Goal: Information Seeking & Learning: Learn about a topic

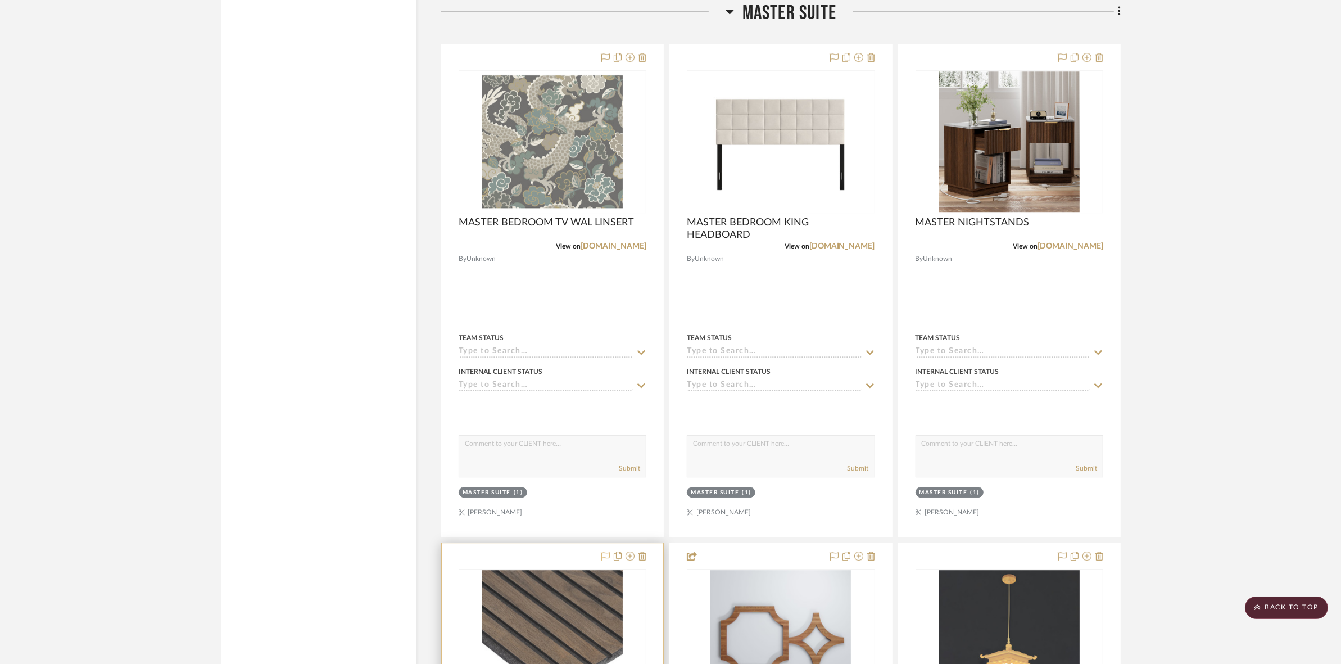
scroll to position [4005, 0]
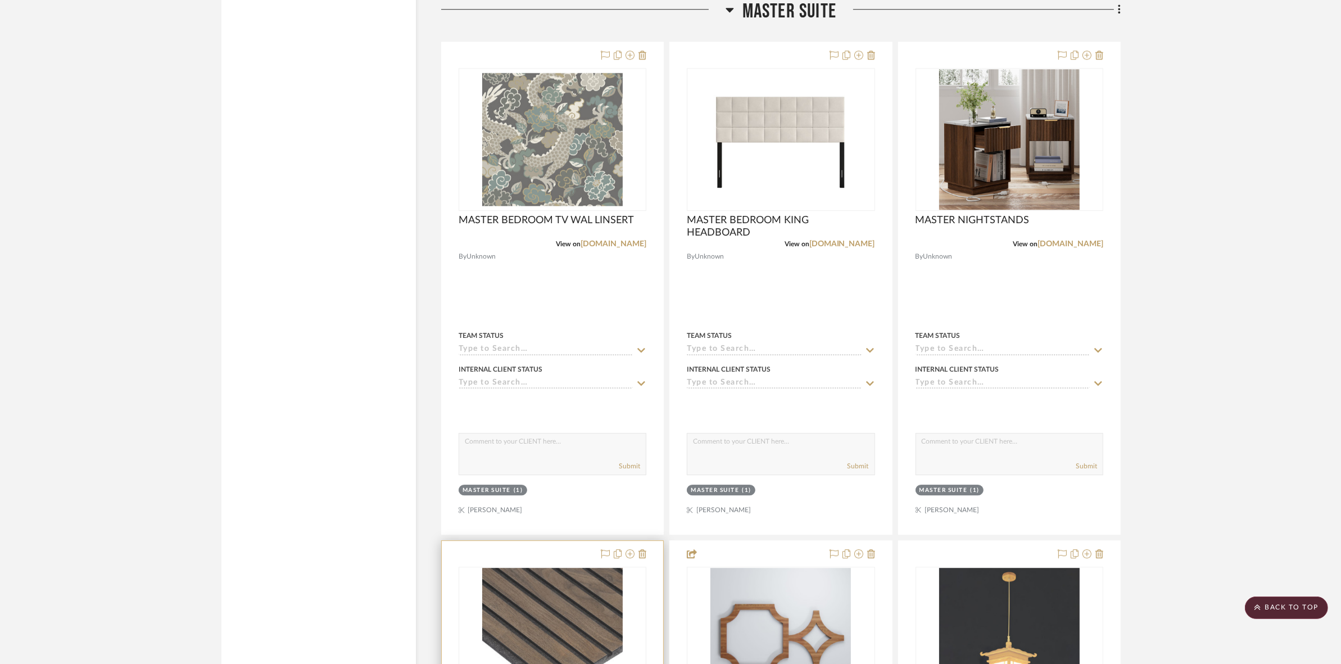
click at [479, 630] on div "0" at bounding box center [552, 638] width 187 height 142
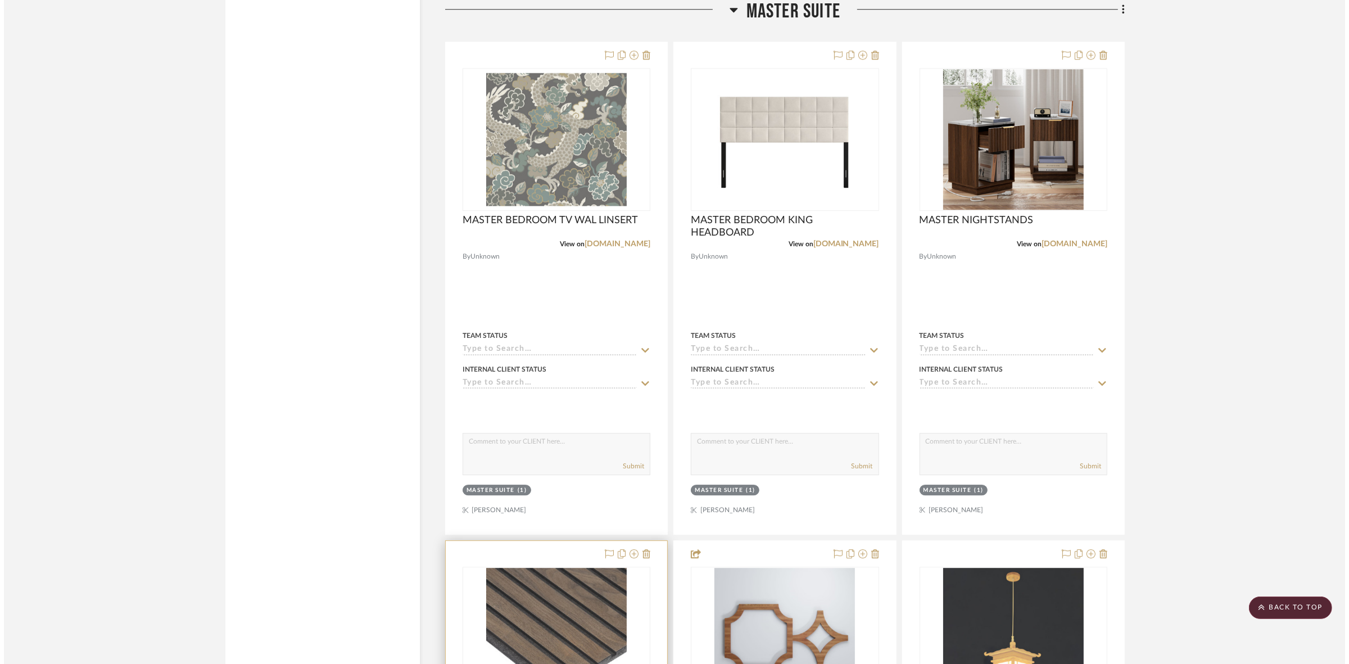
scroll to position [0, 0]
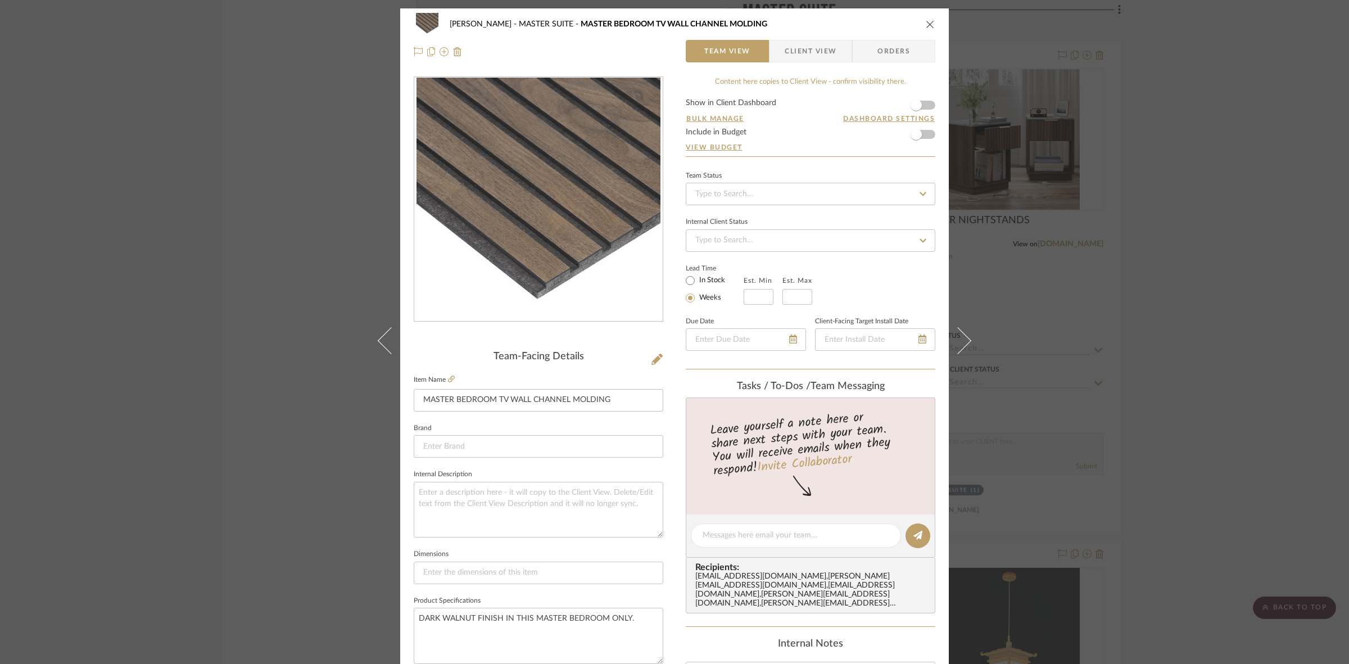
click at [185, 254] on div "[PERSON_NAME] MASTER SUITE MASTER BEDROOM TV WALL CHANNEL MOLDING Team View Cli…" at bounding box center [674, 332] width 1349 height 664
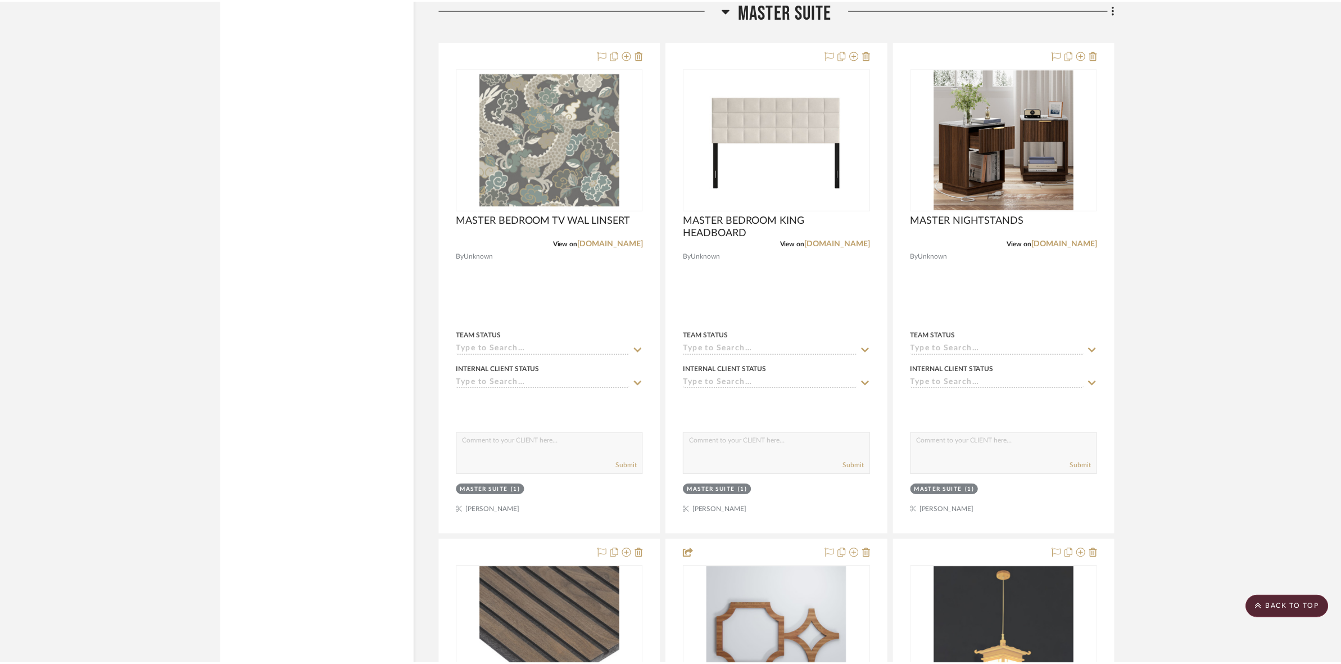
scroll to position [4005, 0]
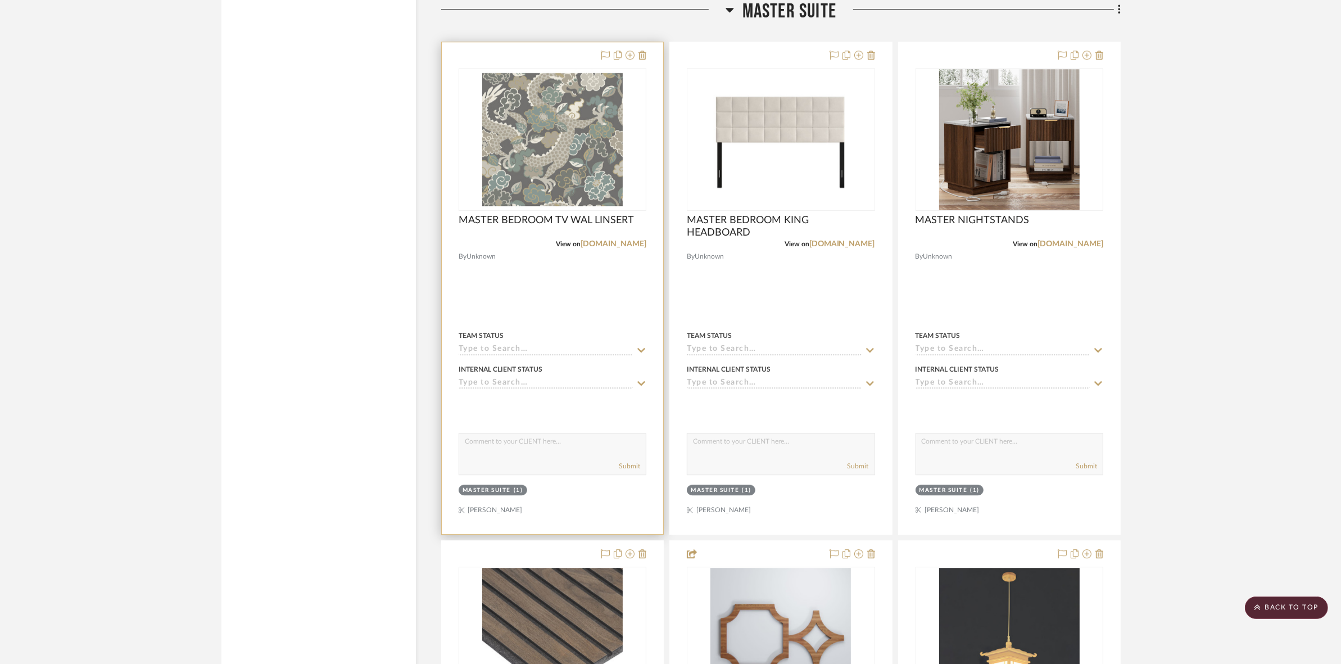
click at [586, 173] on img "0" at bounding box center [552, 139] width 141 height 141
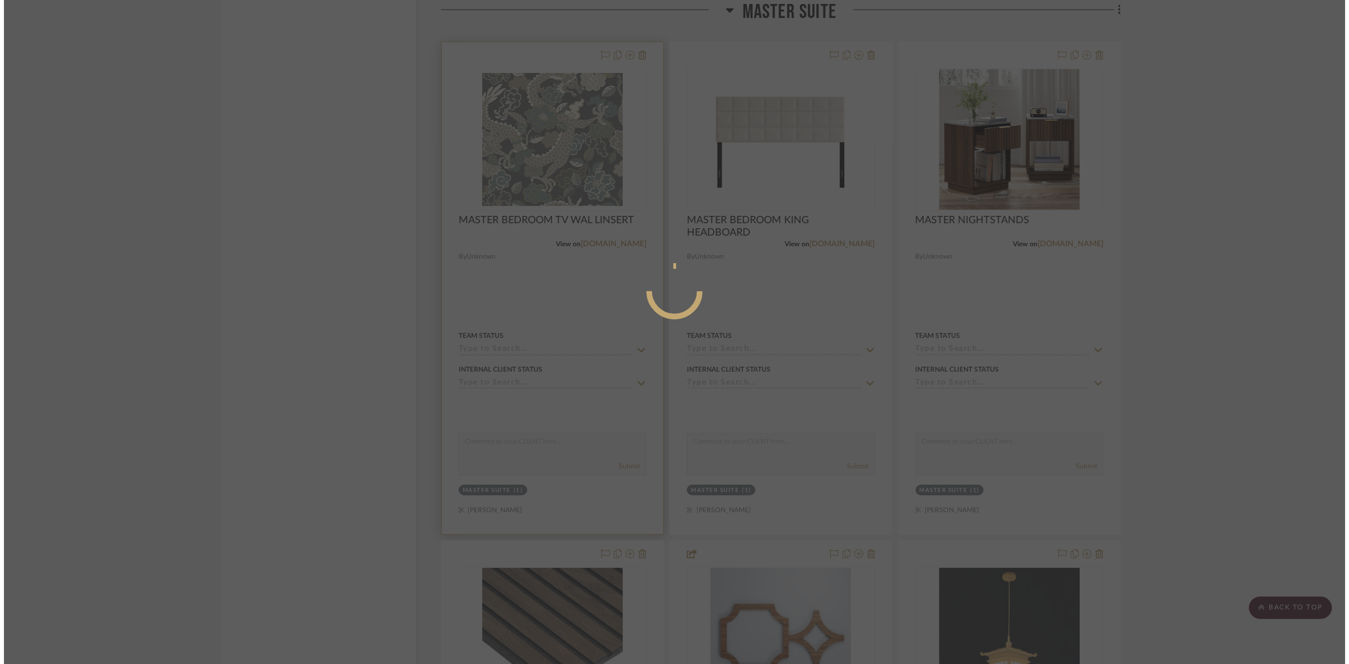
scroll to position [0, 0]
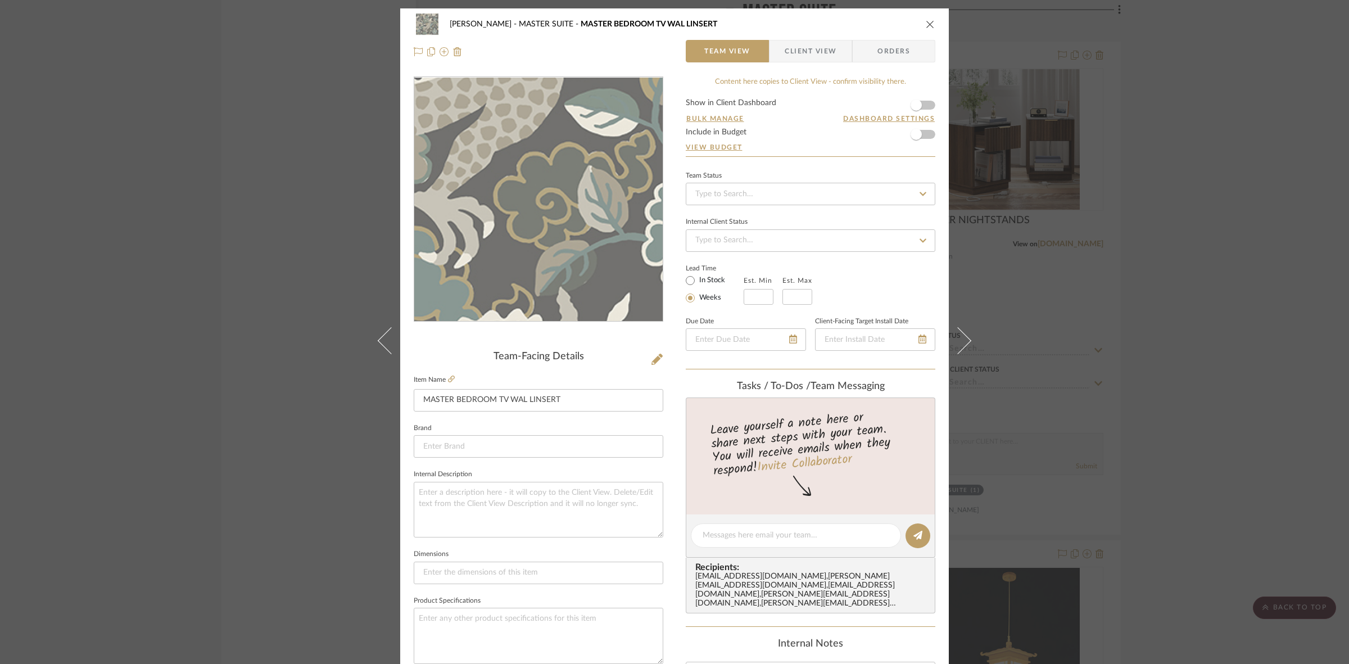
click at [555, 268] on img "0" at bounding box center [538, 200] width 244 height 244
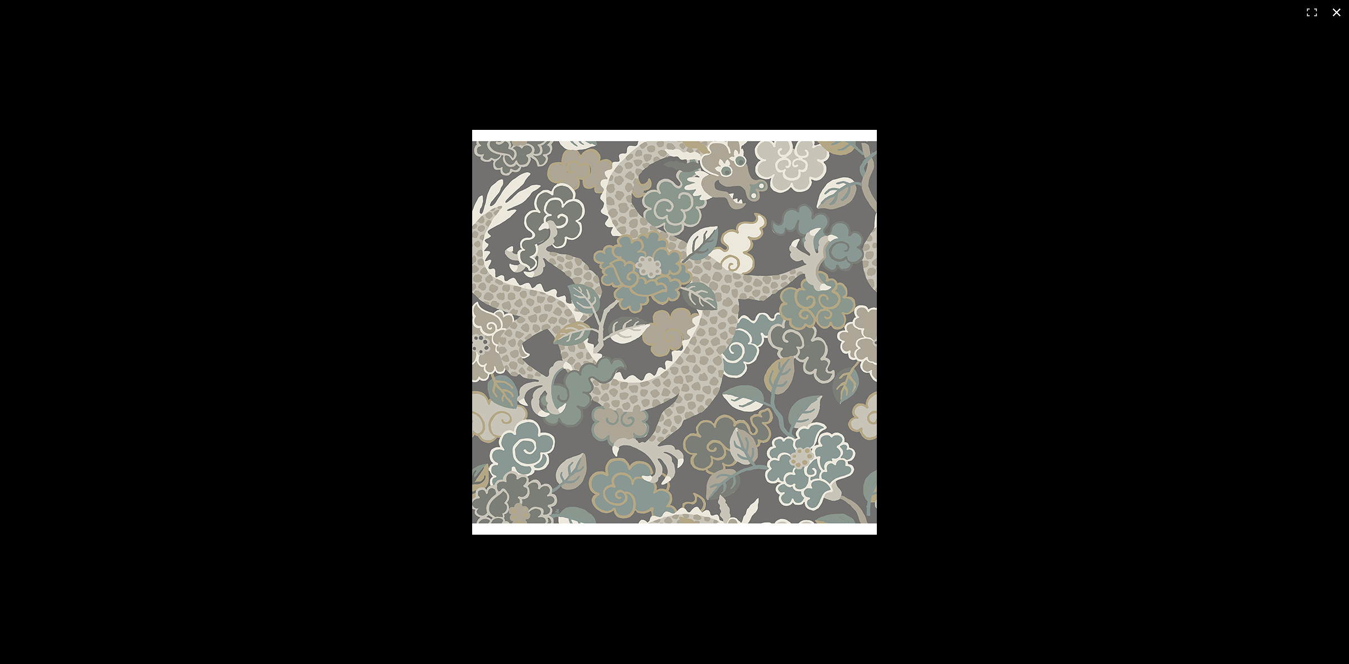
click at [302, 357] on div at bounding box center [674, 332] width 1349 height 664
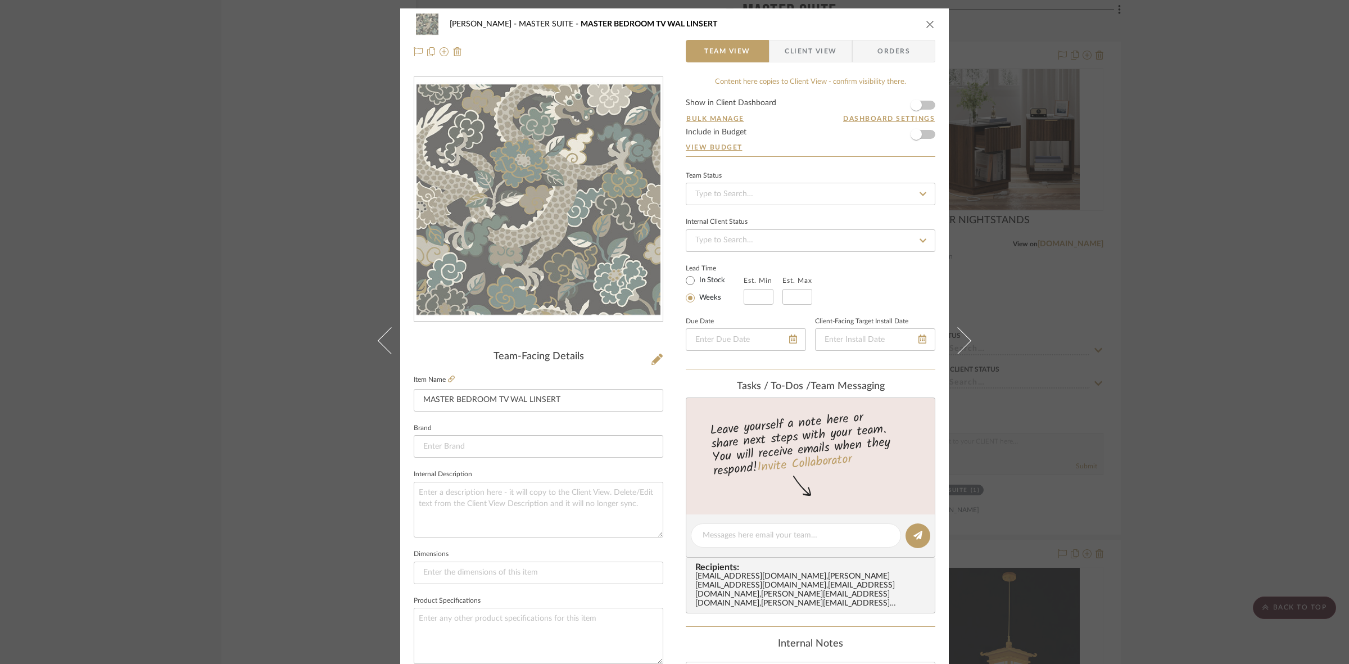
click at [448, 370] on div "Team-Facing Details Item Name MASTER BEDROOM TV WAL LINSERT Brand Internal Desc…" at bounding box center [539, 539] width 250 height 377
click at [448, 378] on icon at bounding box center [451, 378] width 7 height 7
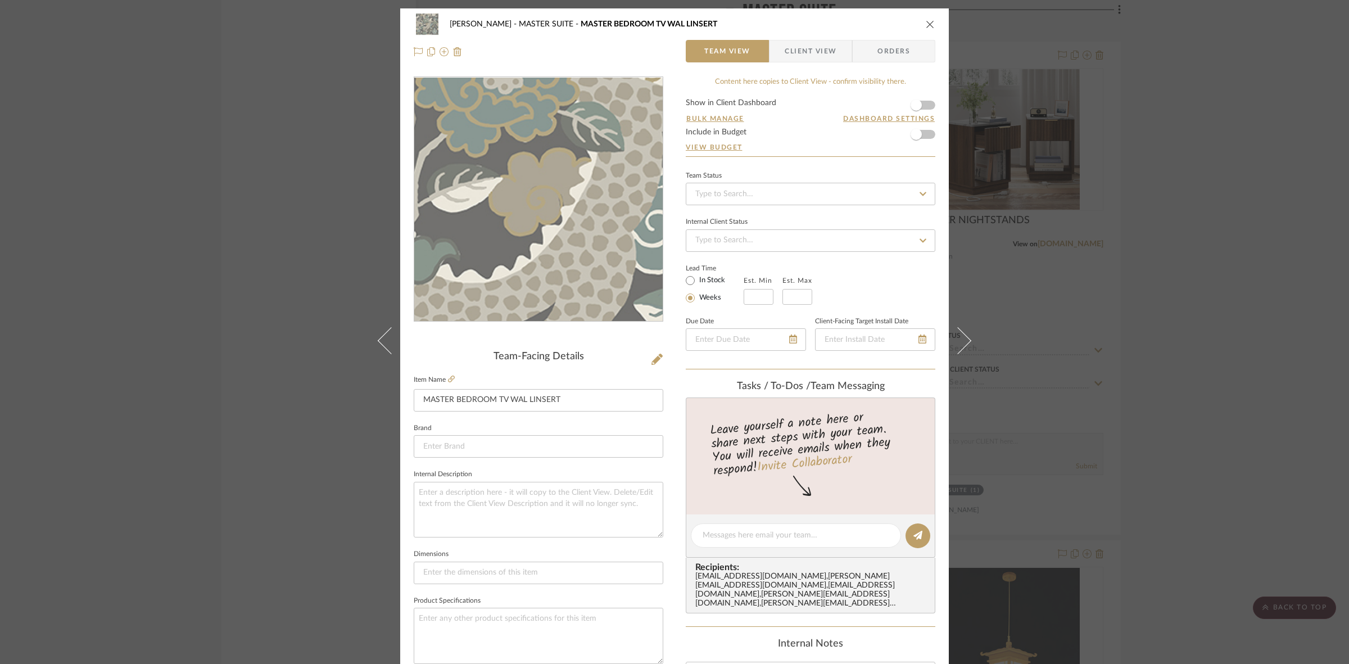
click at [532, 202] on img "0" at bounding box center [538, 200] width 244 height 244
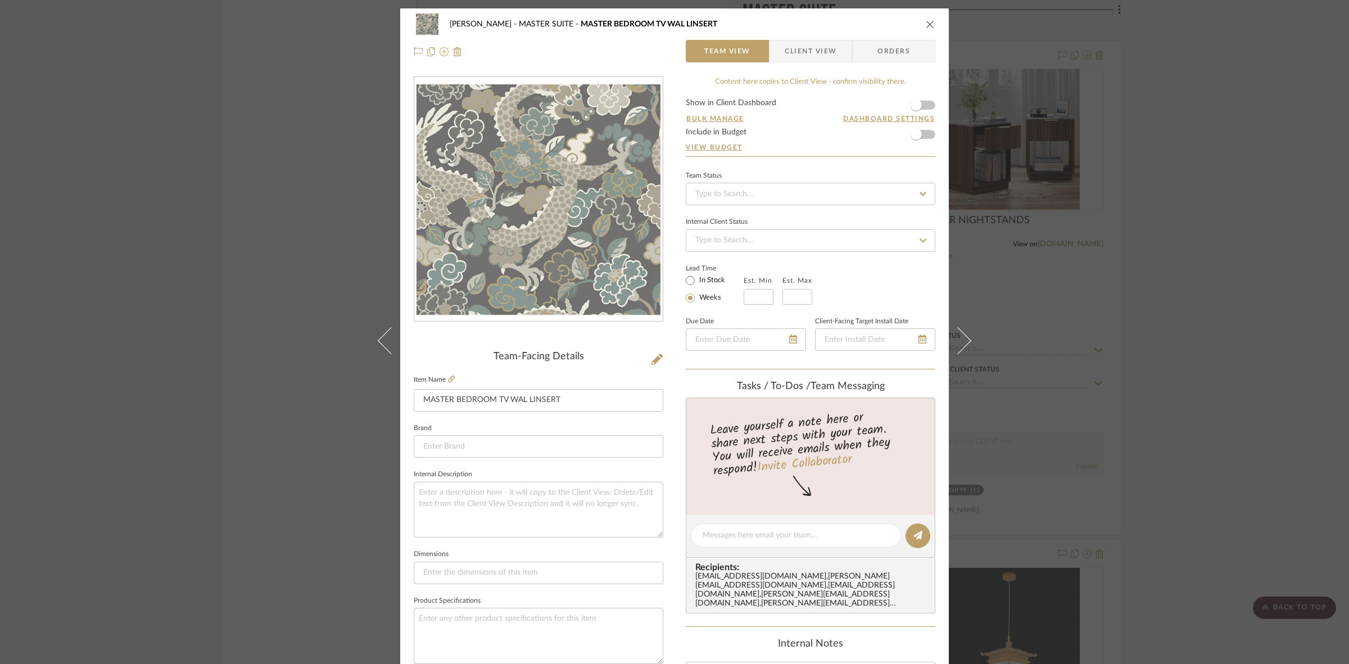
drag, startPoint x: 201, startPoint y: 297, endPoint x: 214, endPoint y: 299, distance: 12.6
click at [201, 297] on div "[PERSON_NAME] MASTER SUITE MASTER BEDROOM TV WAL LINSERT Team View Client View …" at bounding box center [674, 332] width 1349 height 664
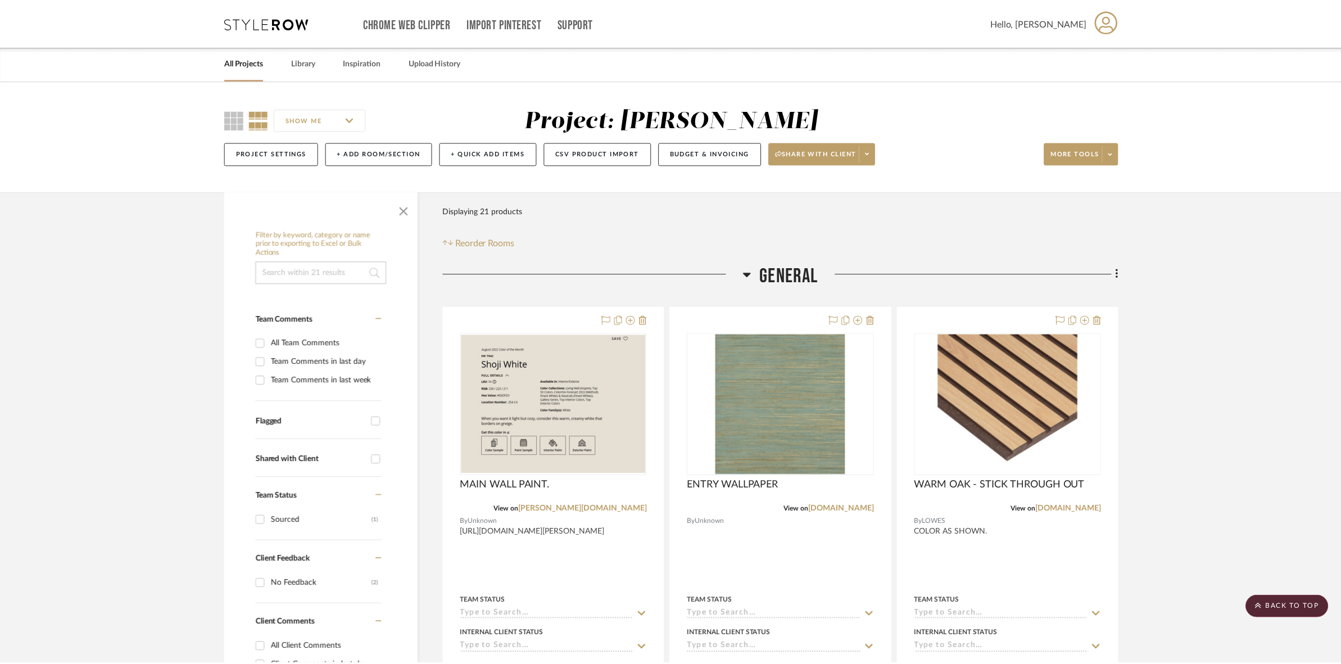
scroll to position [4005, 0]
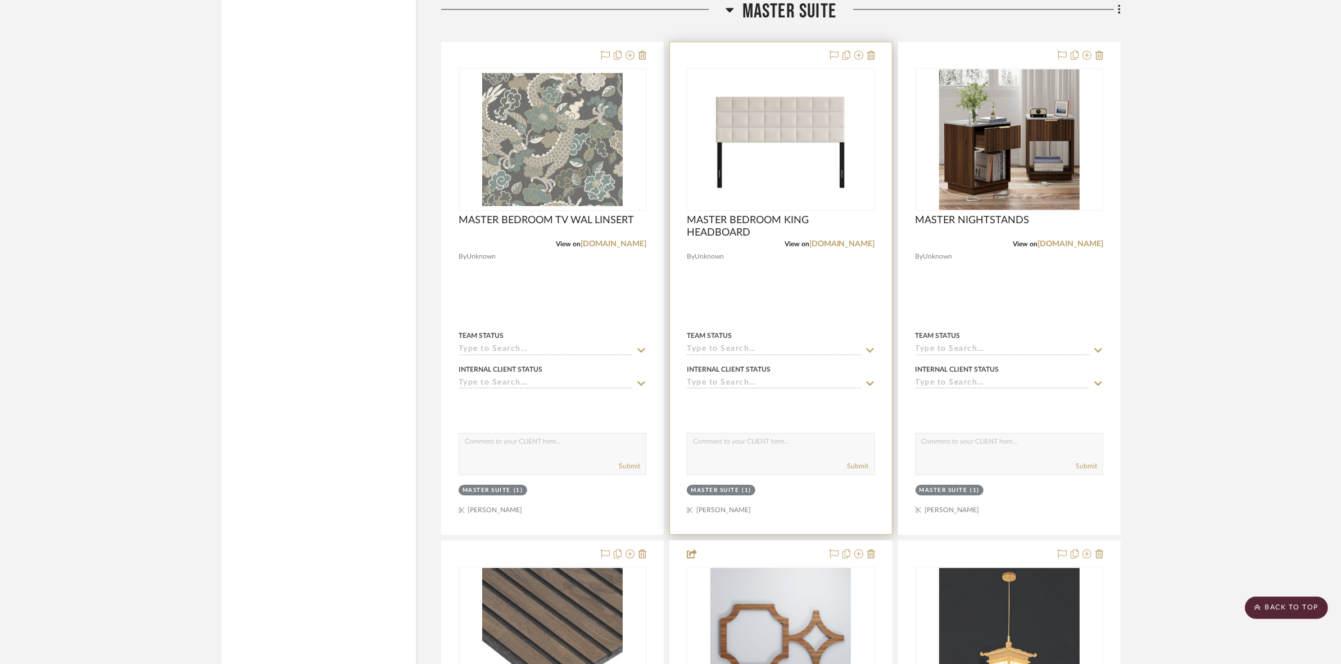
click at [791, 116] on img "0" at bounding box center [780, 139] width 141 height 141
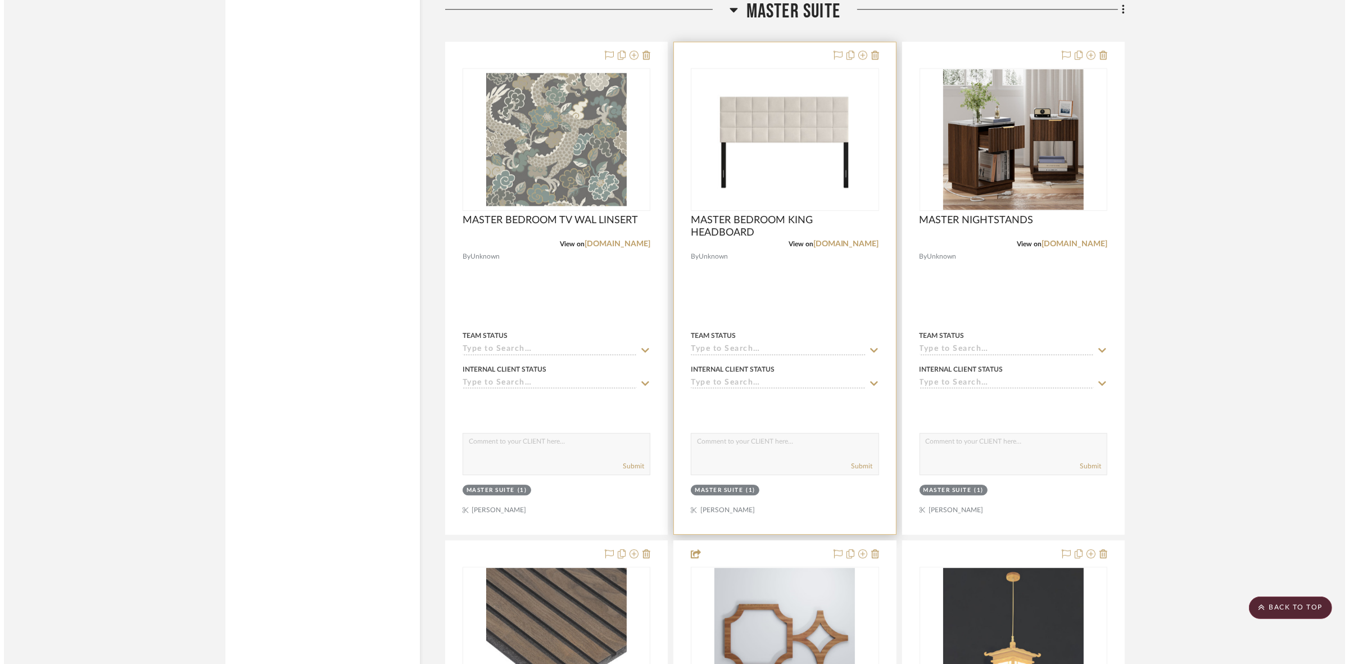
scroll to position [0, 0]
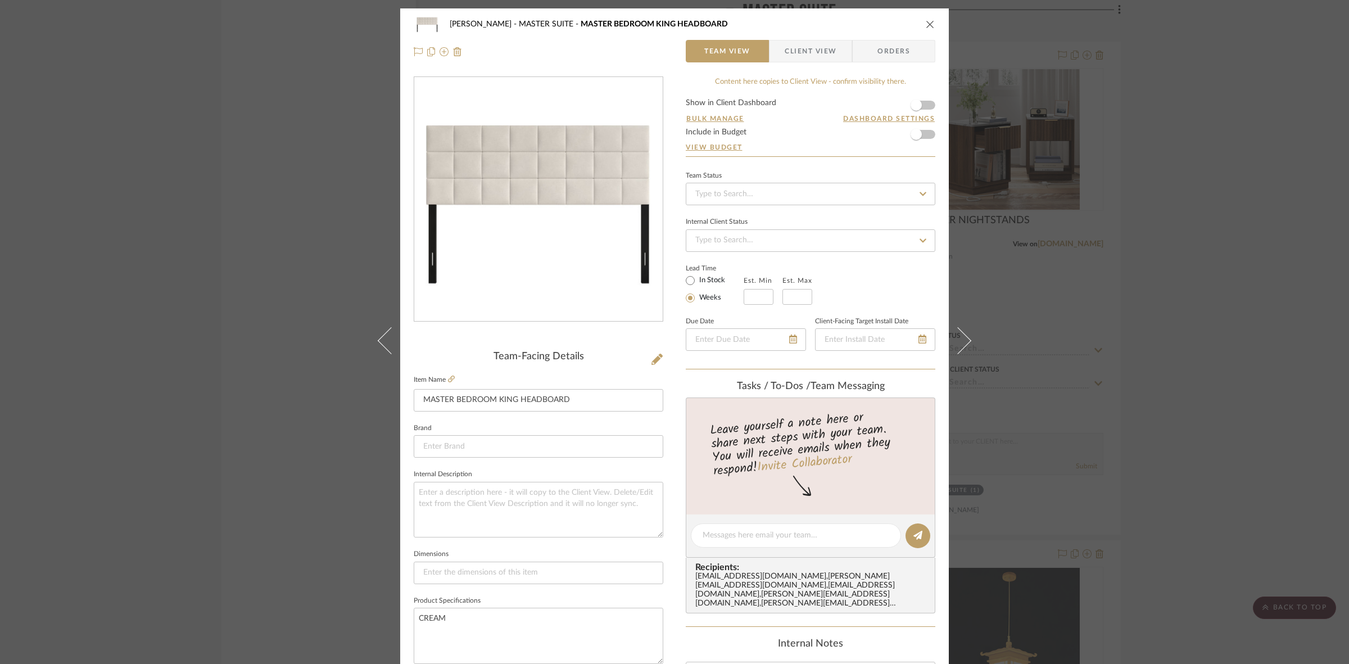
click at [1128, 414] on div "[PERSON_NAME] MASTER SUITE MASTER BEDROOM KING HEADBOARD Team View Client View …" at bounding box center [674, 332] width 1349 height 664
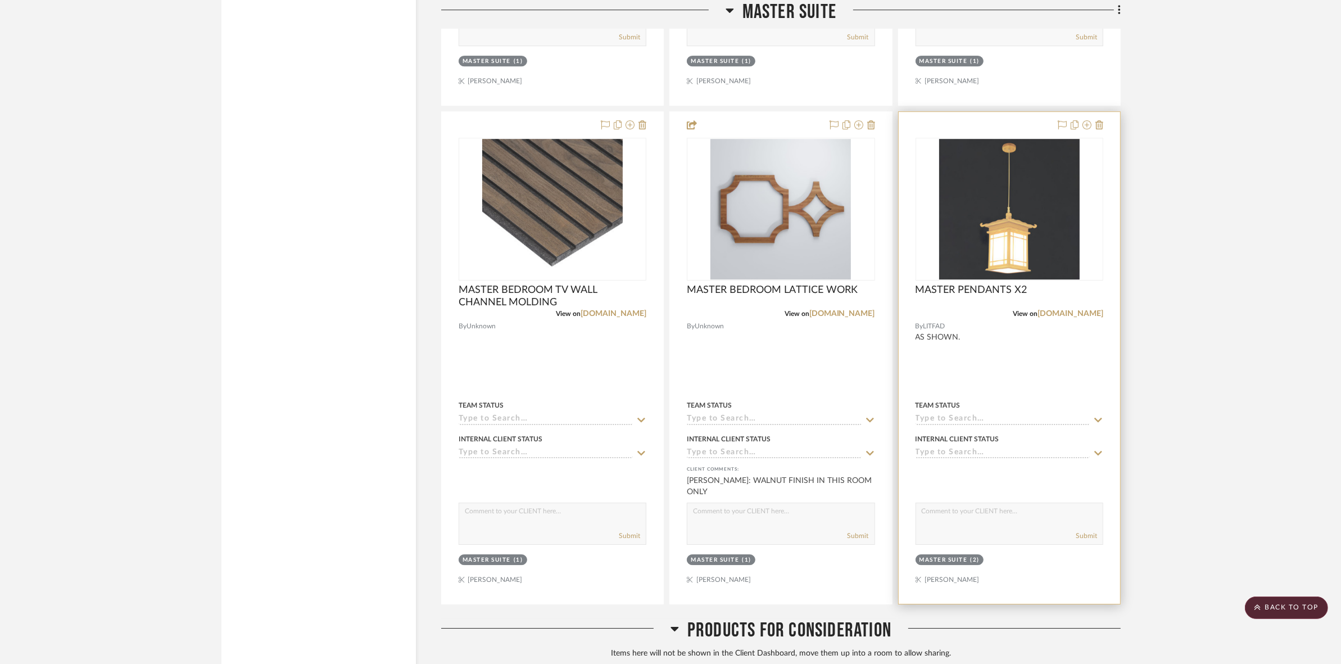
scroll to position [4496, 0]
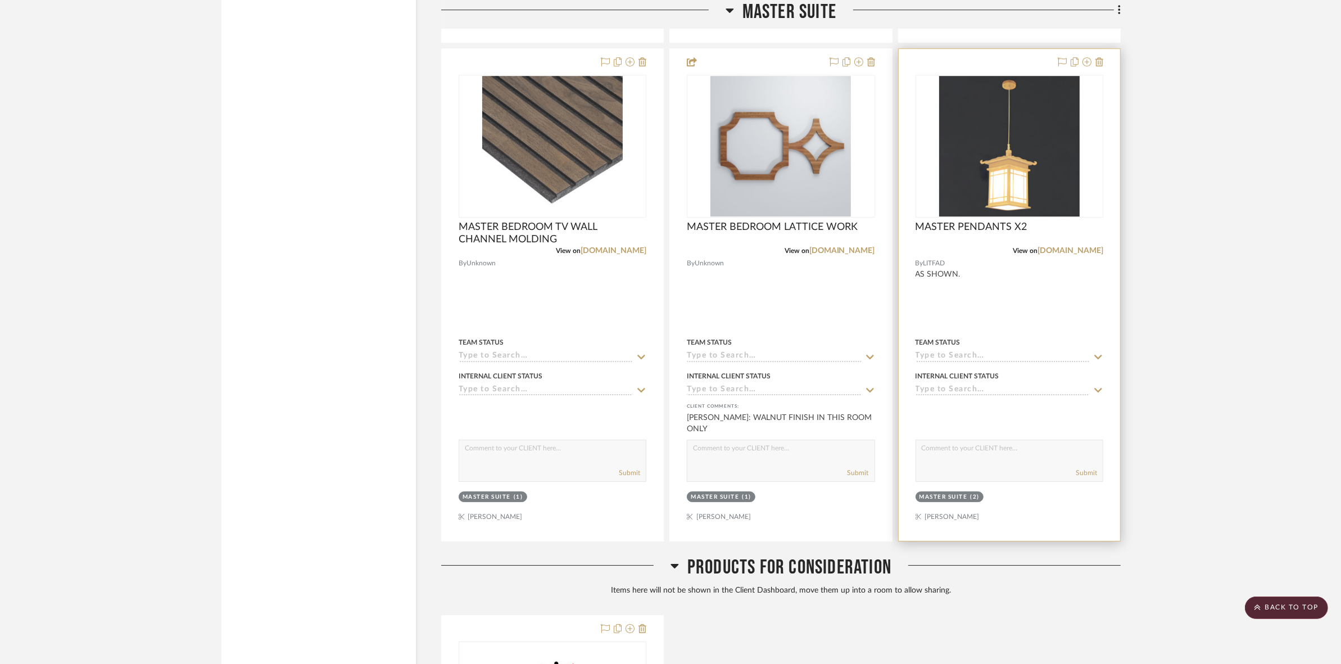
click at [987, 200] on img "0" at bounding box center [1009, 146] width 141 height 141
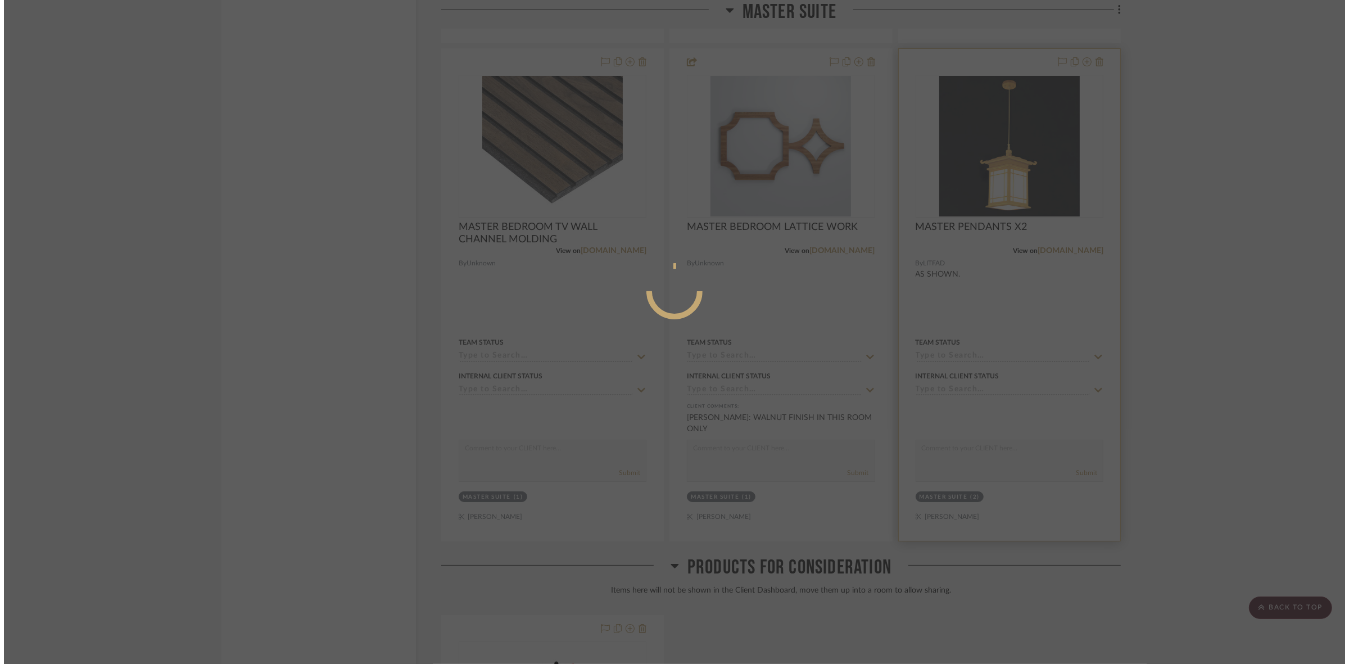
scroll to position [0, 0]
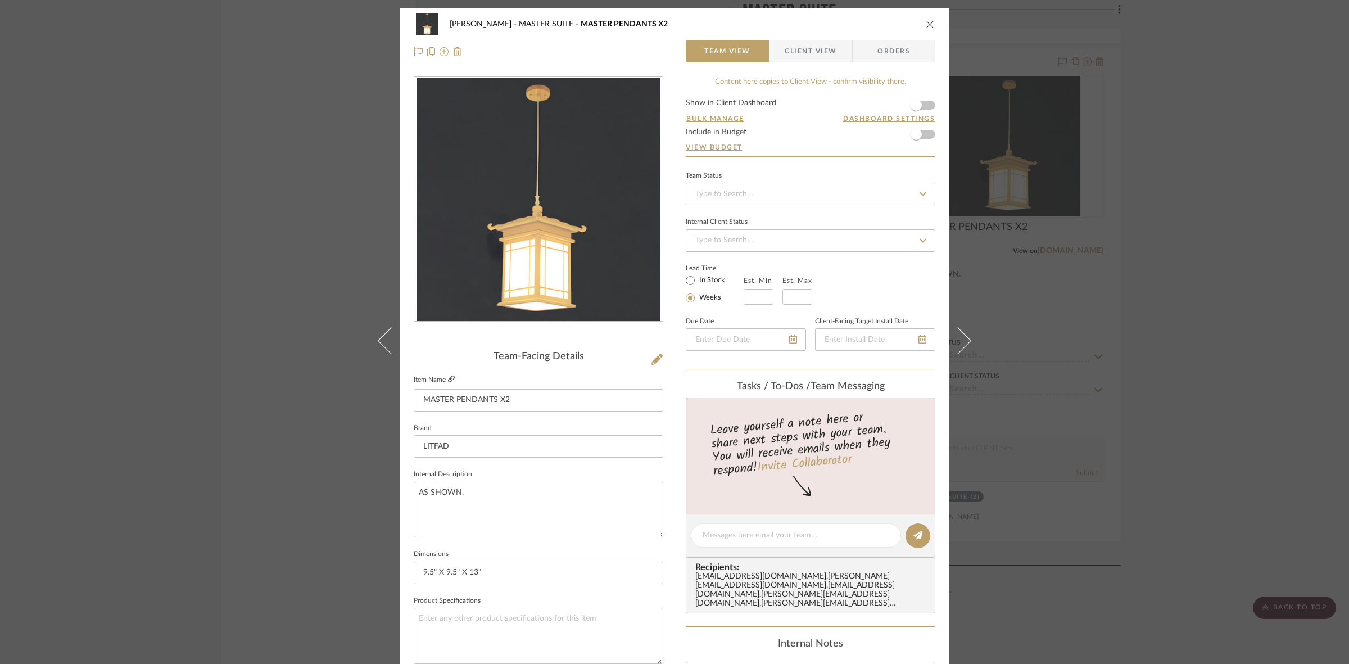
click at [448, 381] on icon at bounding box center [451, 378] width 7 height 7
click at [112, 135] on div "[PERSON_NAME] MASTER SUITE MASTER PENDANTS X2 Team View Client View Orders Team…" at bounding box center [674, 332] width 1349 height 664
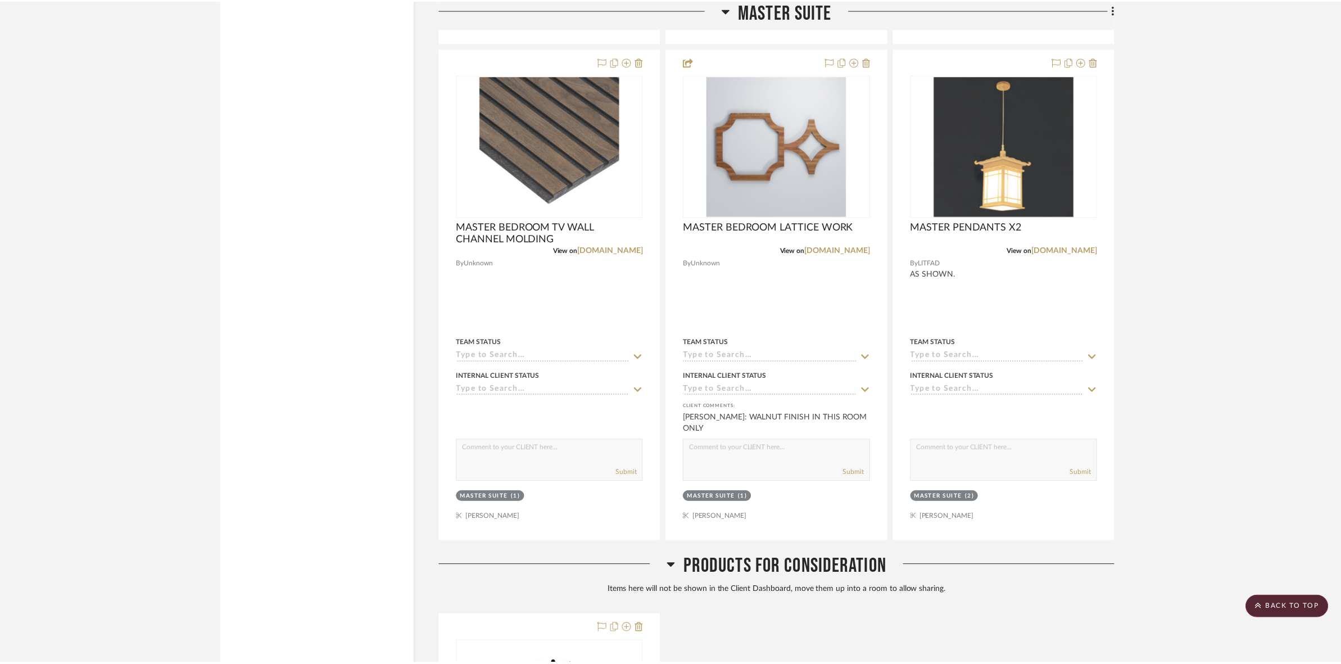
scroll to position [4496, 0]
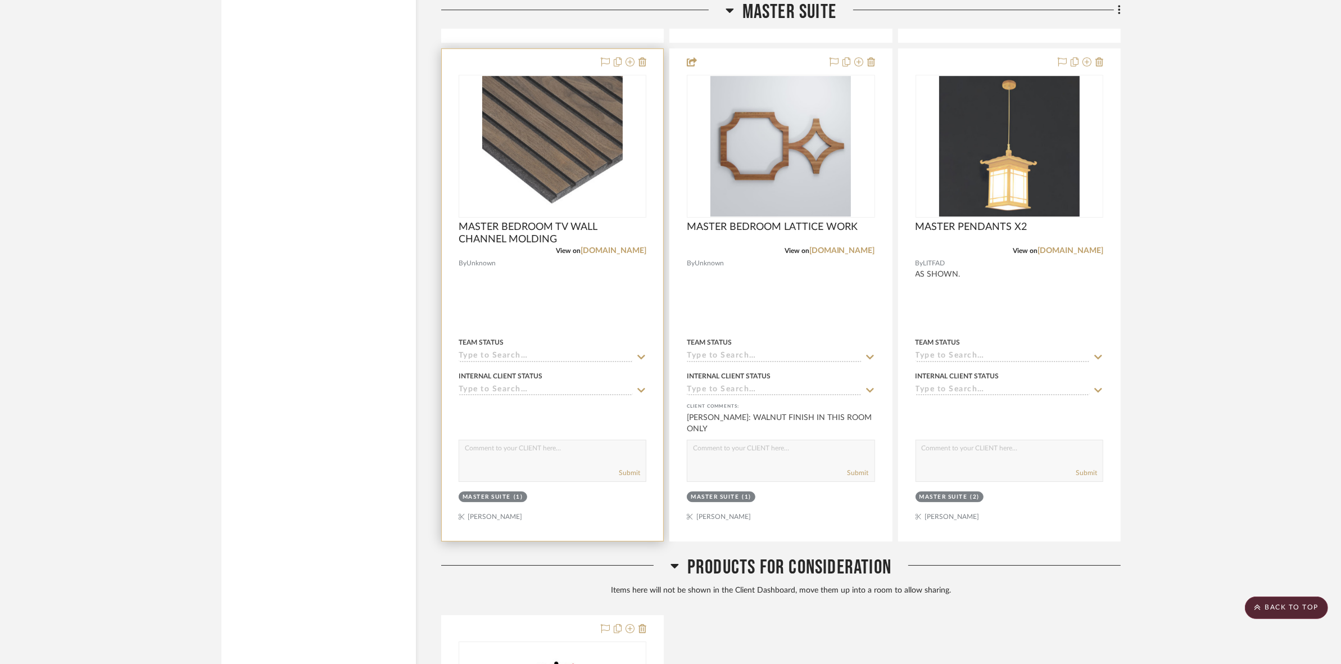
click at [528, 215] on img "0" at bounding box center [552, 146] width 141 height 141
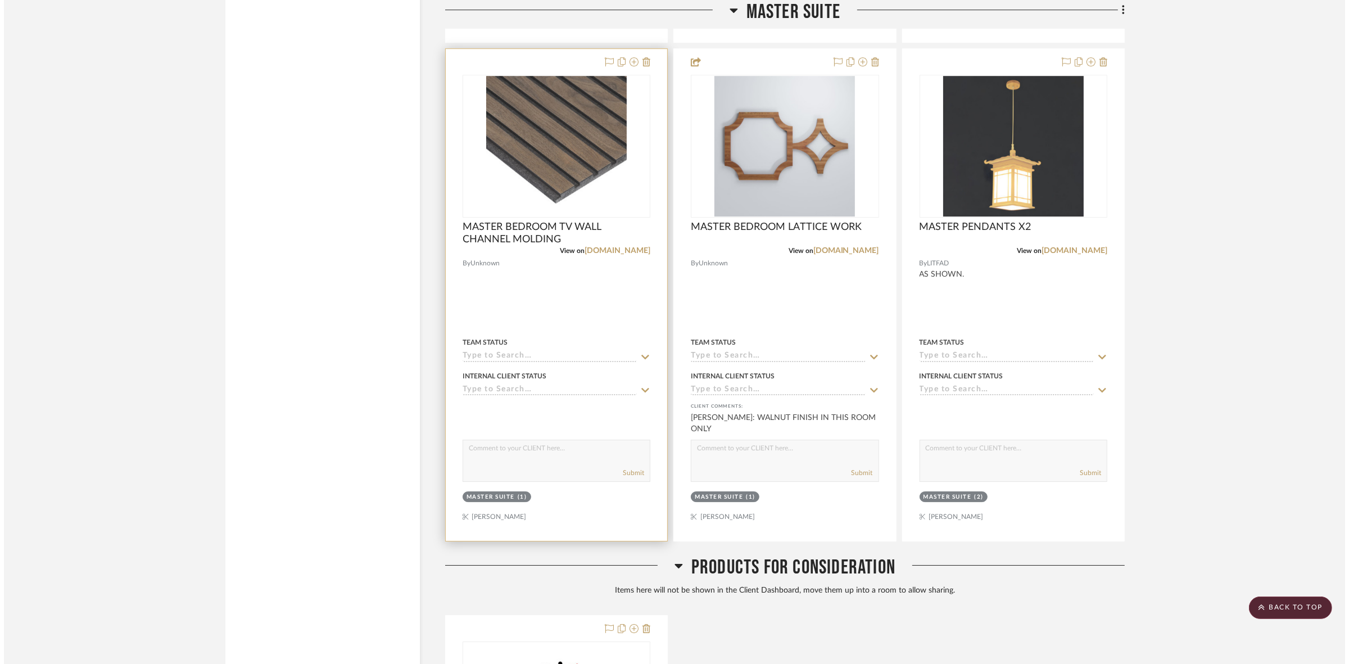
scroll to position [0, 0]
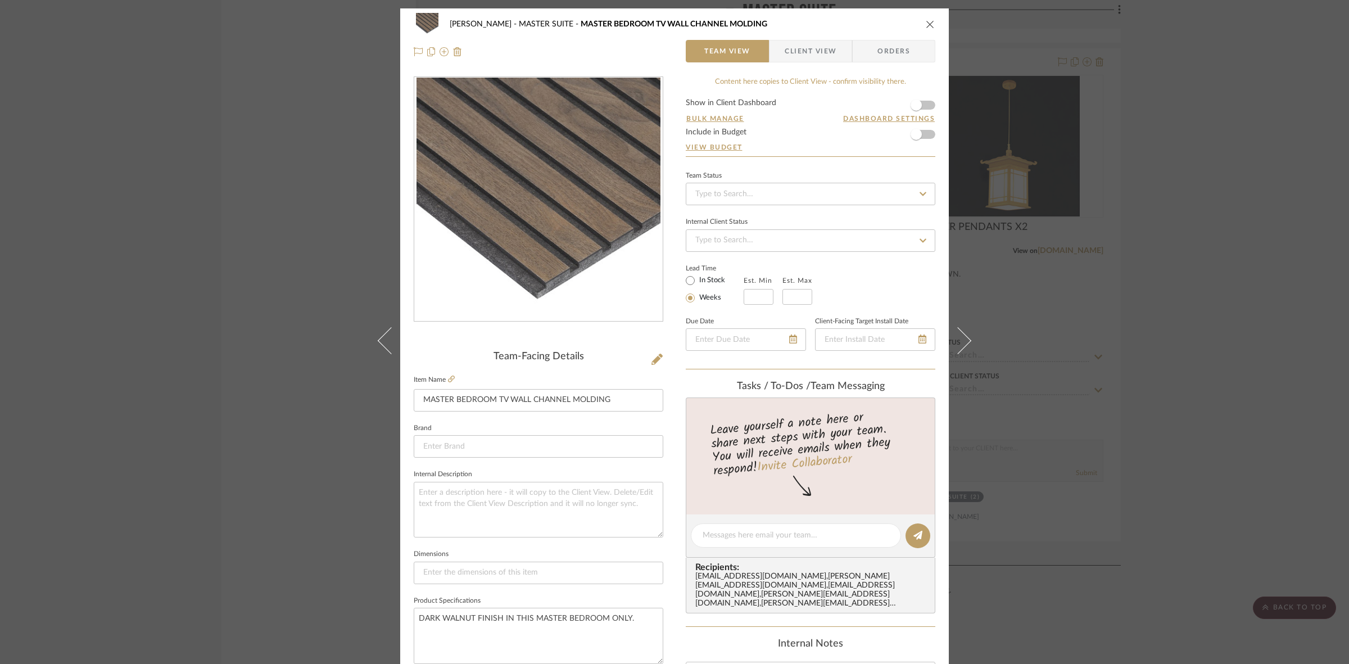
click at [253, 378] on div "[PERSON_NAME] MASTER SUITE MASTER BEDROOM TV WALL CHANNEL MOLDING Team View Cli…" at bounding box center [674, 332] width 1349 height 664
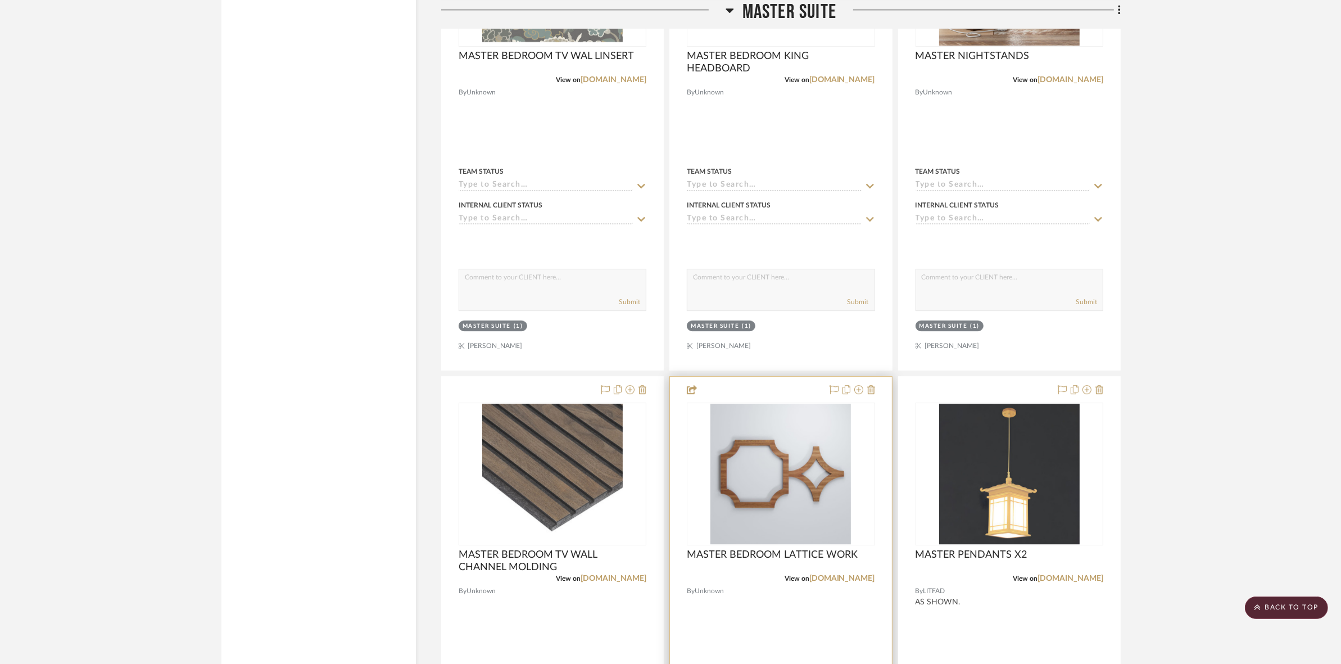
scroll to position [4426, 0]
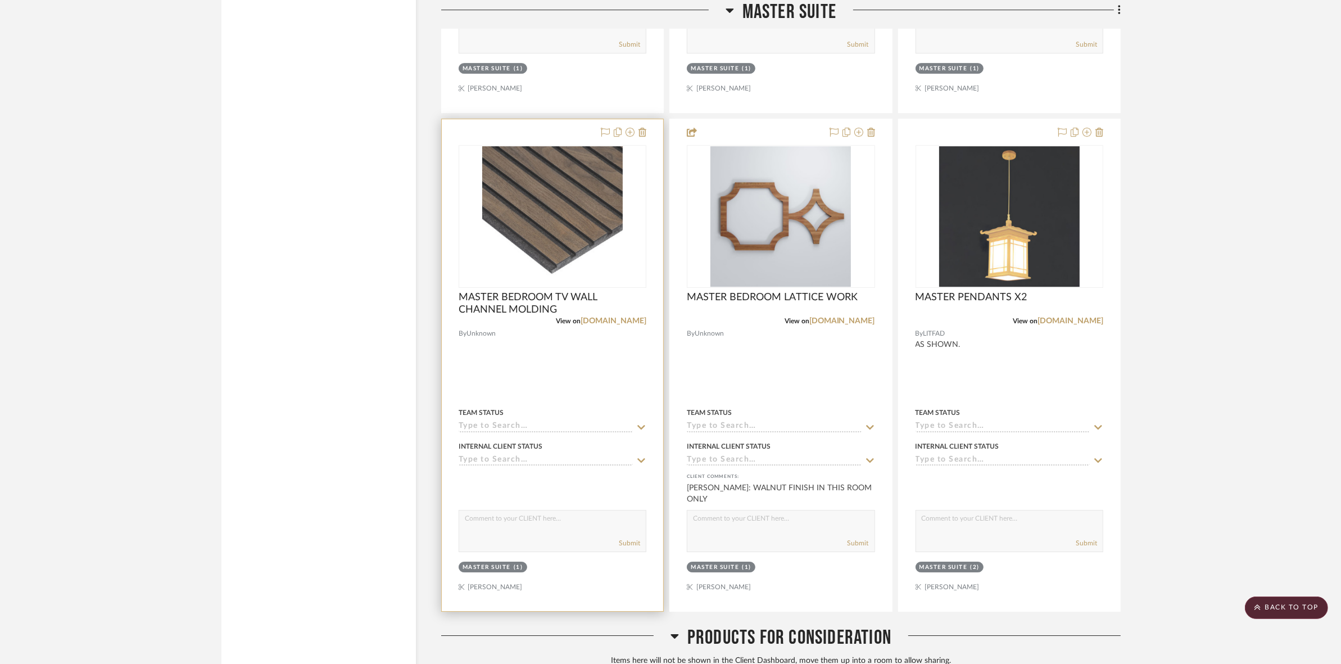
click at [605, 253] on img "0" at bounding box center [552, 216] width 141 height 141
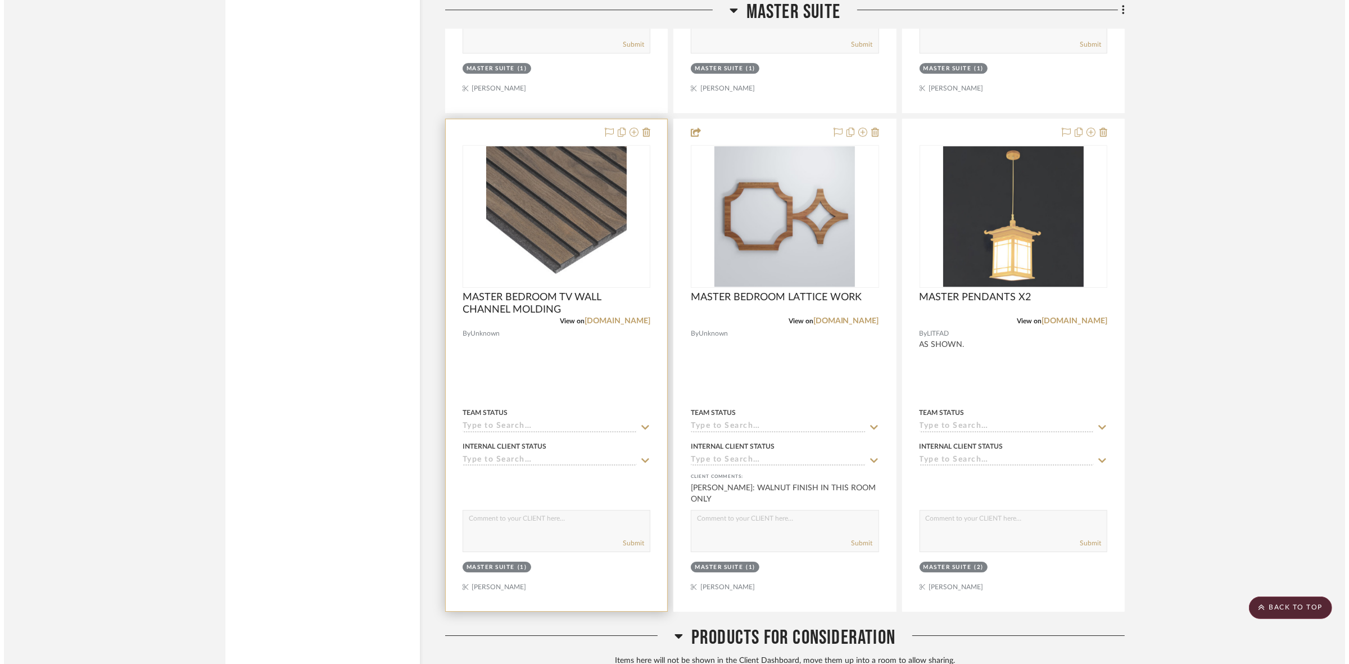
scroll to position [0, 0]
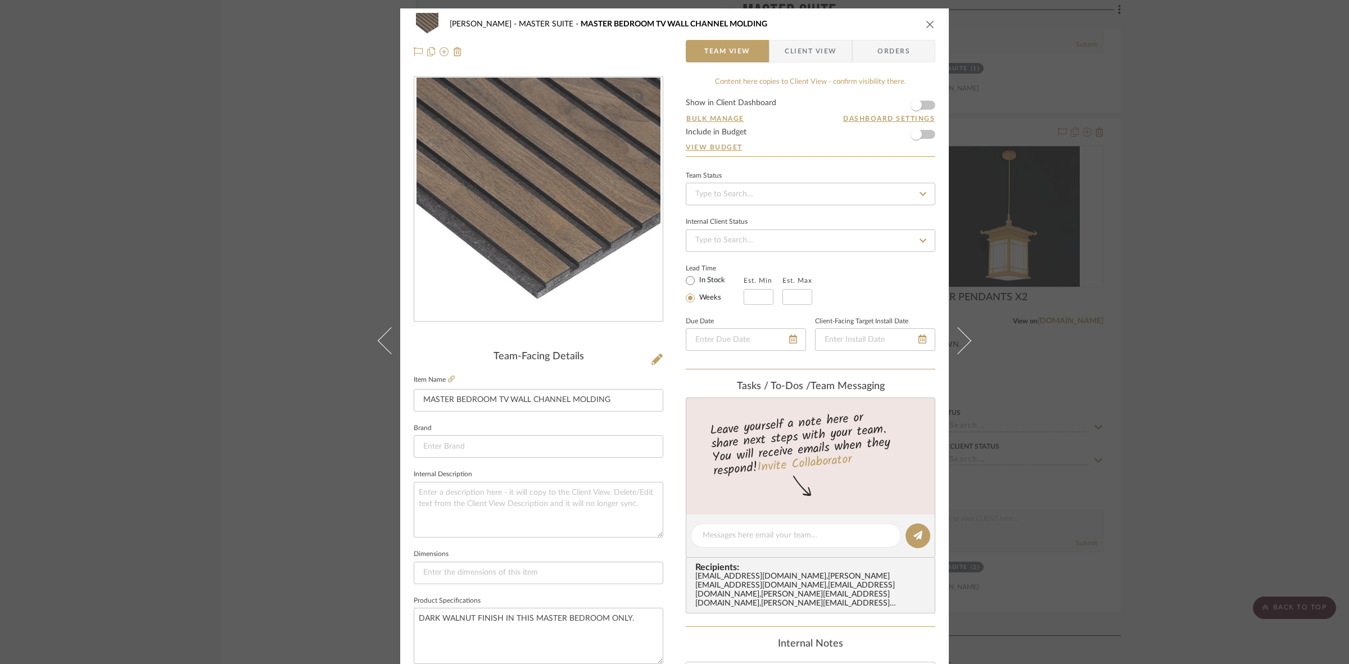
click at [790, 55] on span "Client View" at bounding box center [811, 51] width 52 height 22
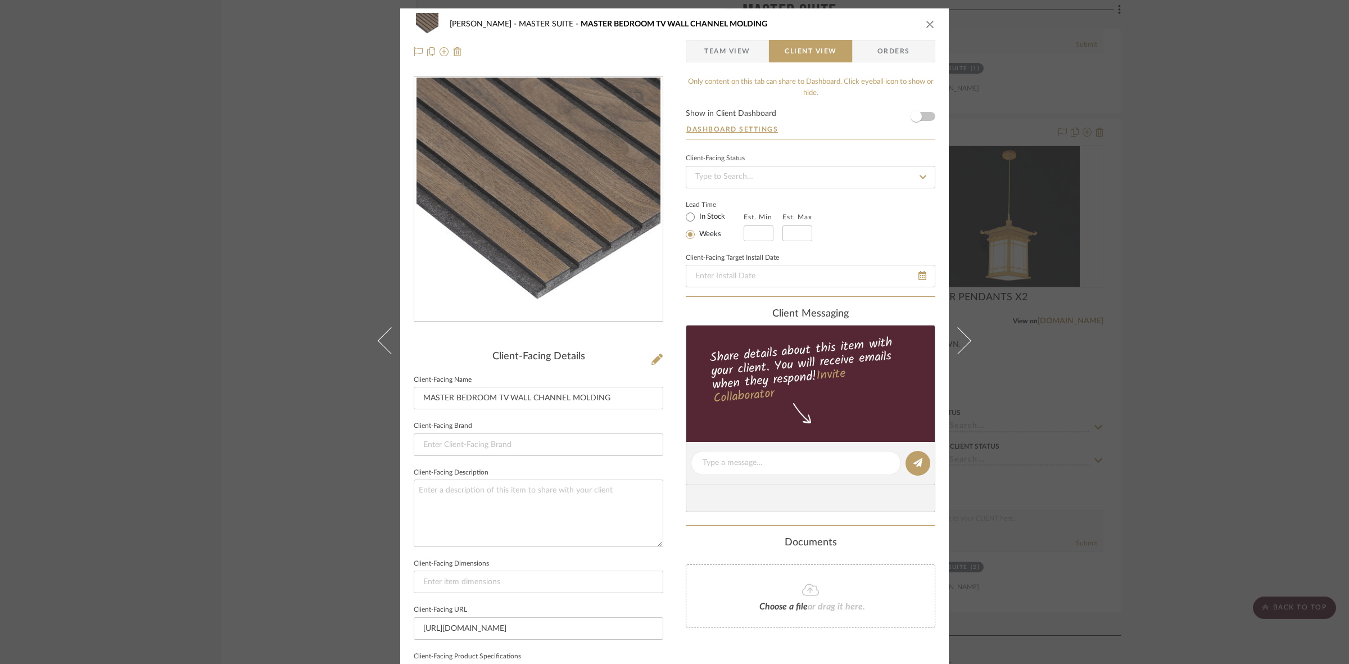
click at [722, 52] on span "Team View" at bounding box center [727, 51] width 46 height 22
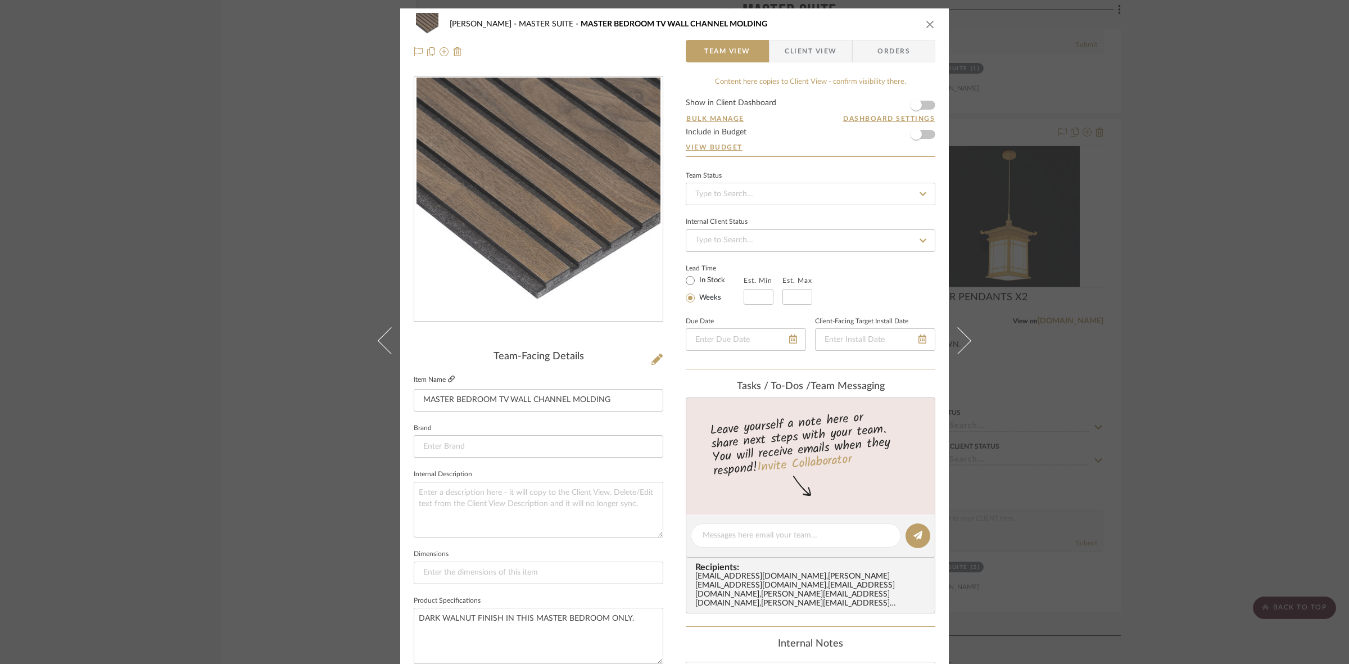
click at [451, 378] on fieldset "Item Name MASTER BEDROOM TV WALL CHANNEL MOLDING" at bounding box center [539, 391] width 250 height 39
click at [448, 377] on icon at bounding box center [451, 378] width 7 height 7
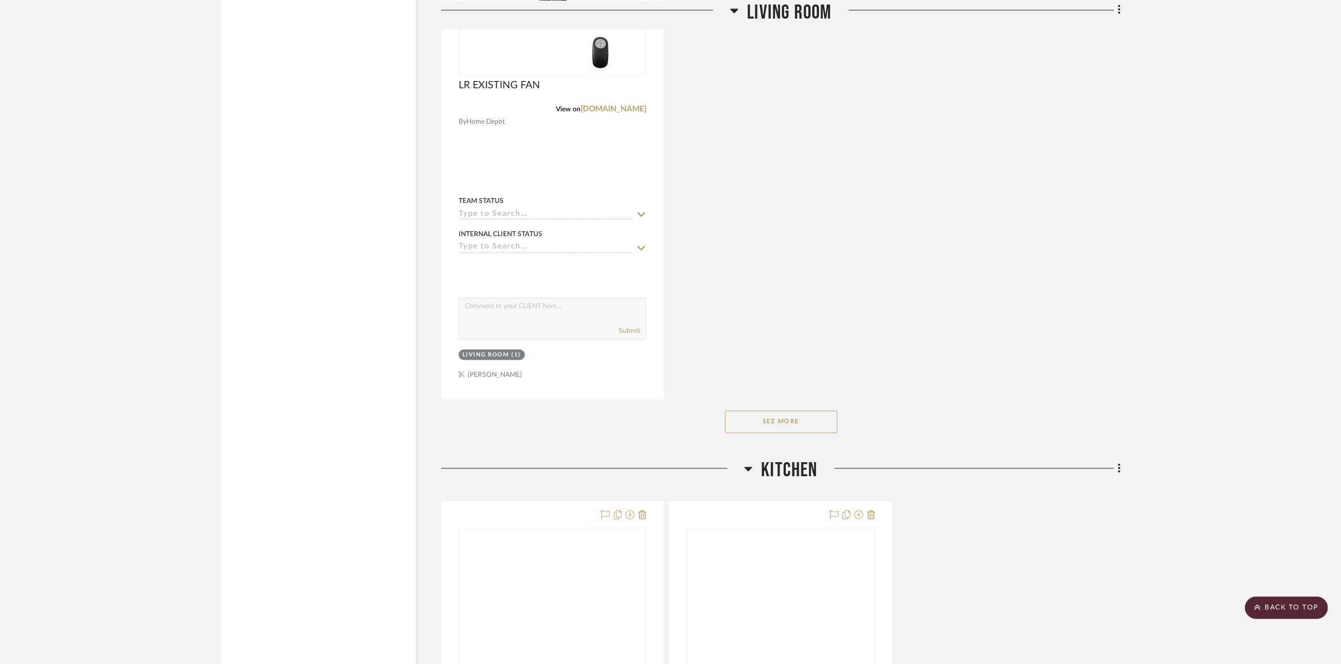
scroll to position [2459, 0]
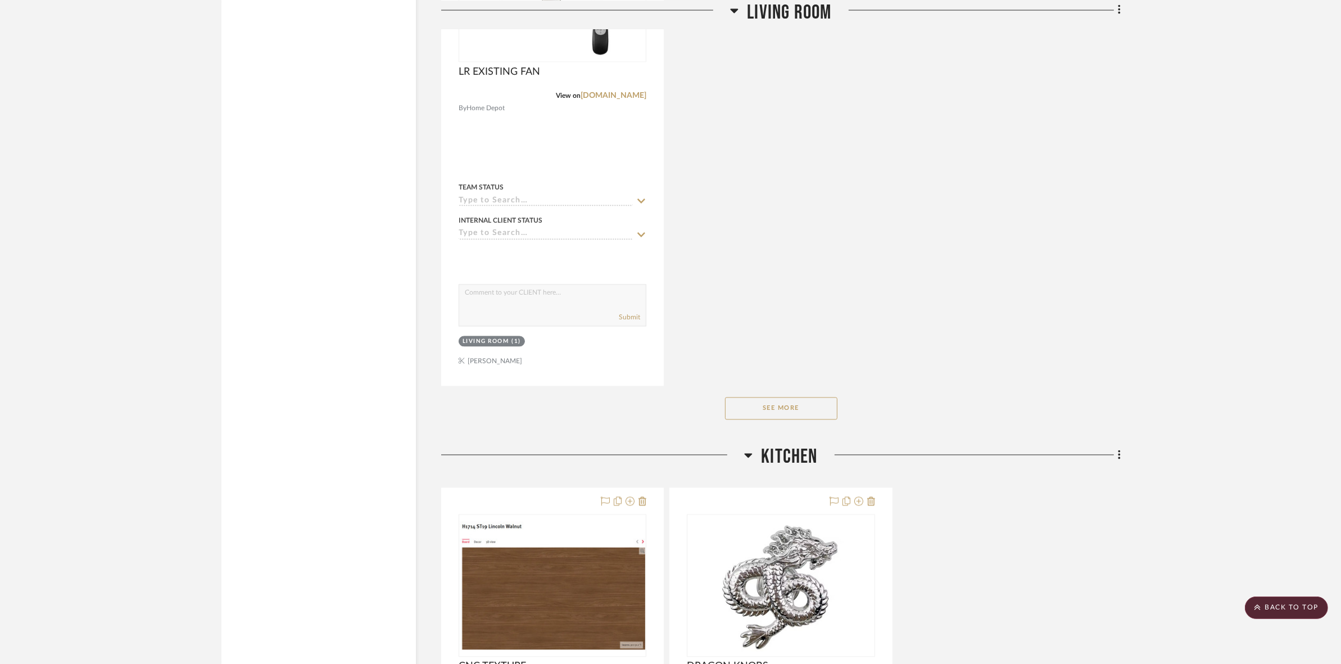
click at [823, 402] on button "See More" at bounding box center [781, 408] width 112 height 22
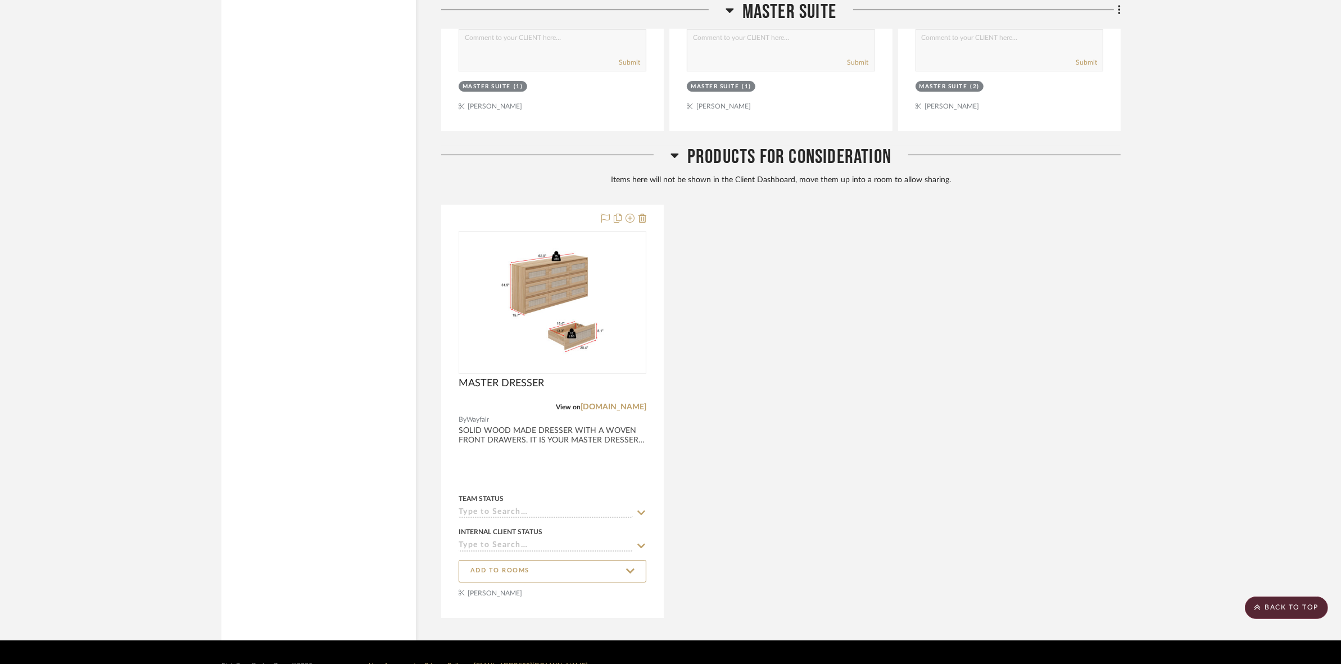
scroll to position [4935, 0]
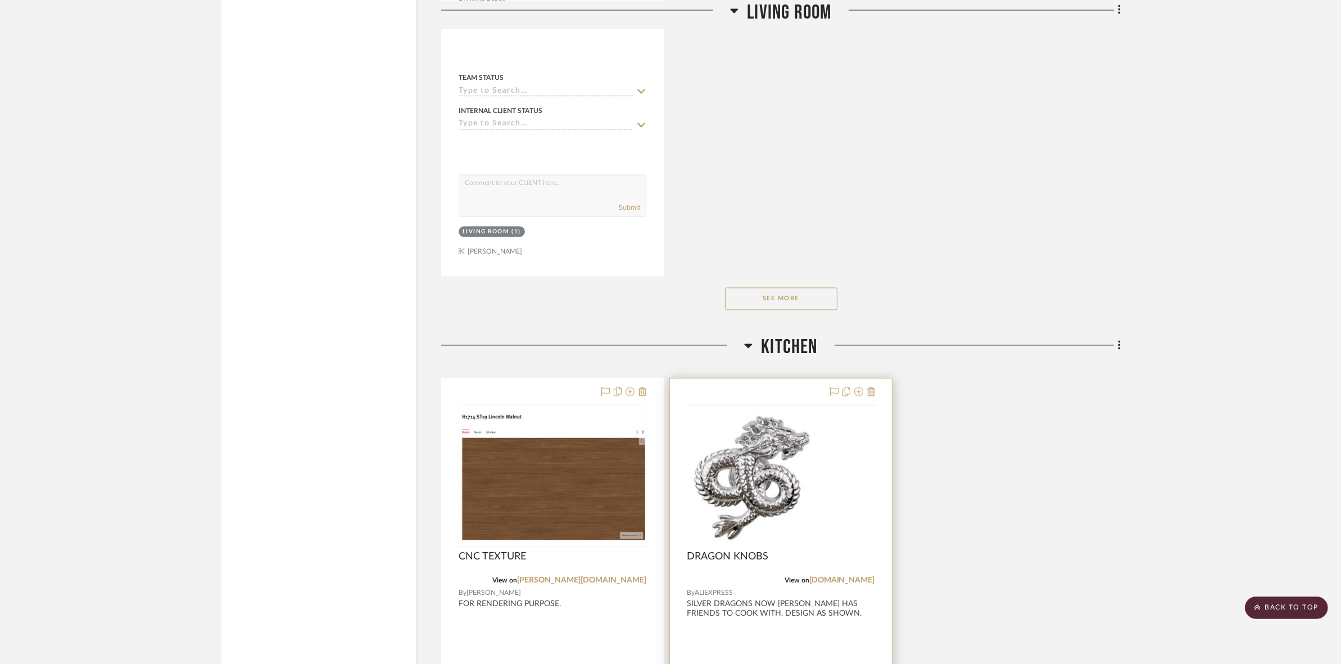
scroll to position [2599, 0]
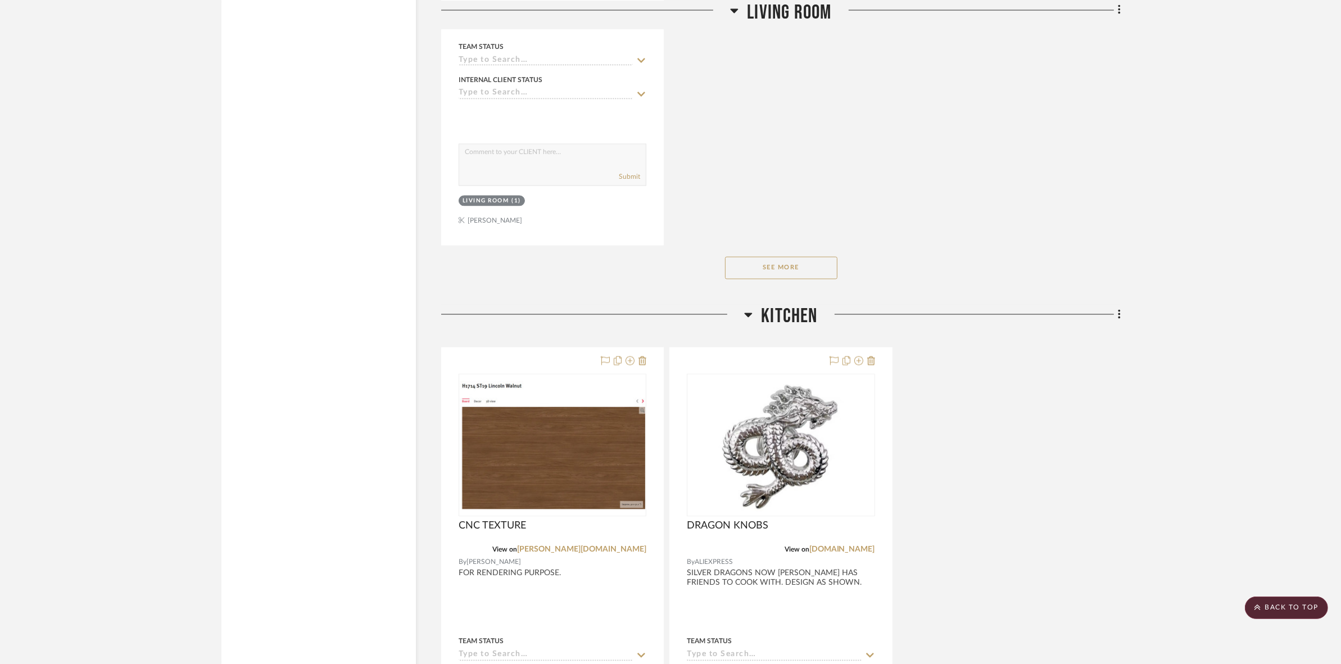
click at [751, 265] on button "See More" at bounding box center [781, 268] width 112 height 22
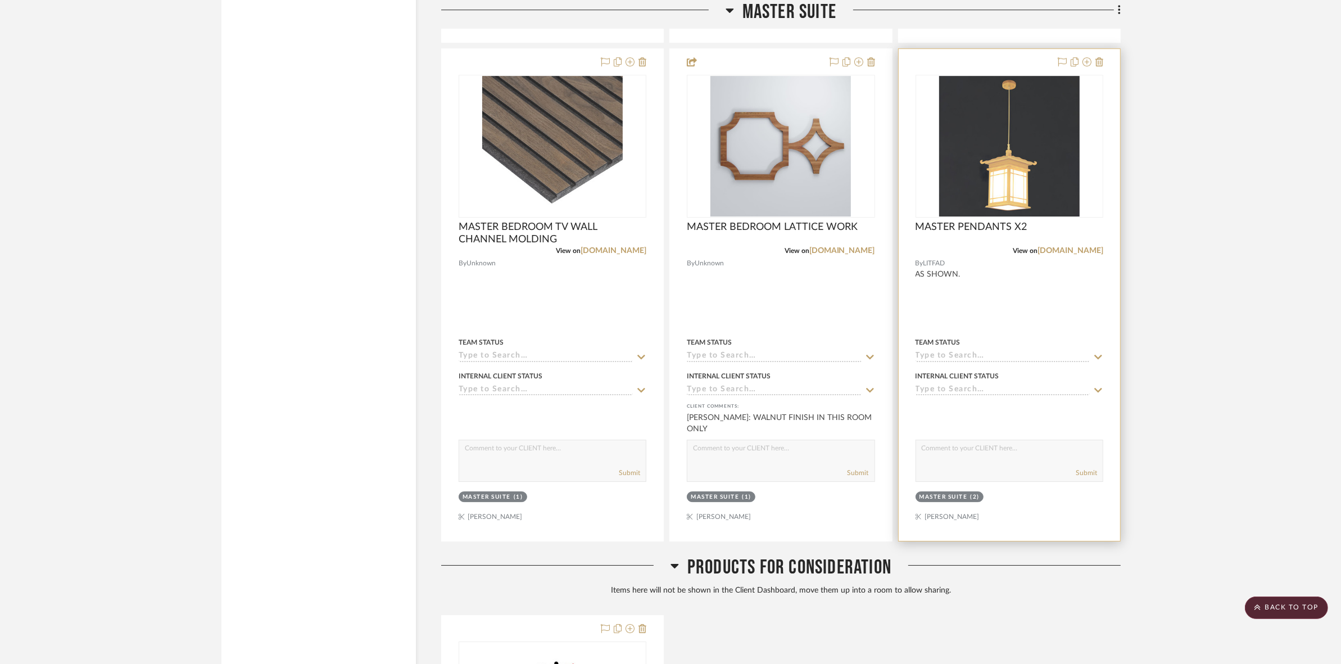
scroll to position [4777, 0]
